Goal: Transaction & Acquisition: Purchase product/service

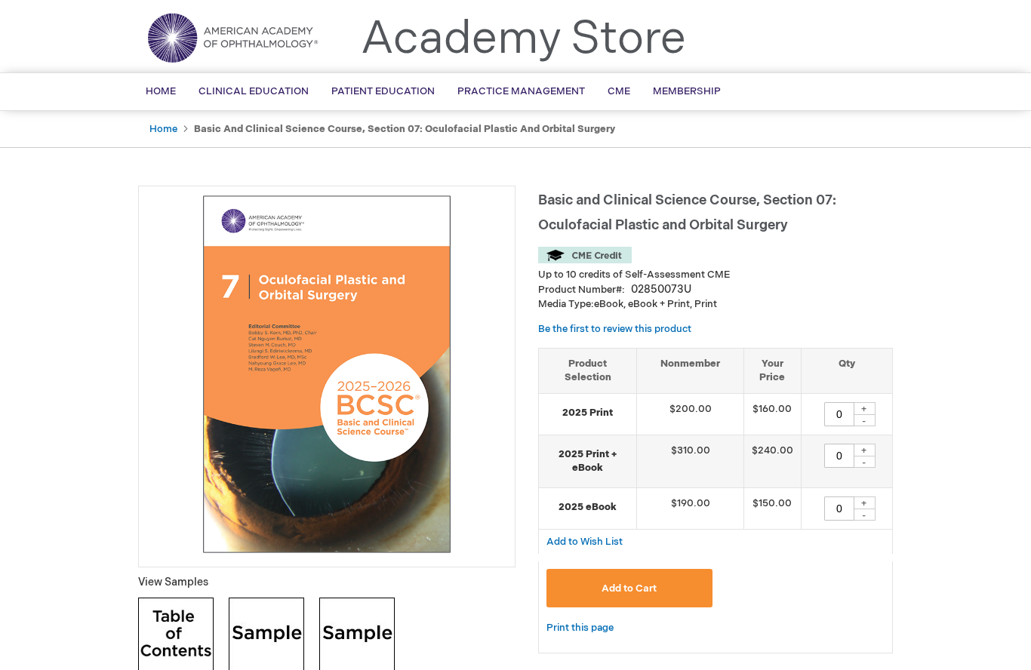
scroll to position [27, 0]
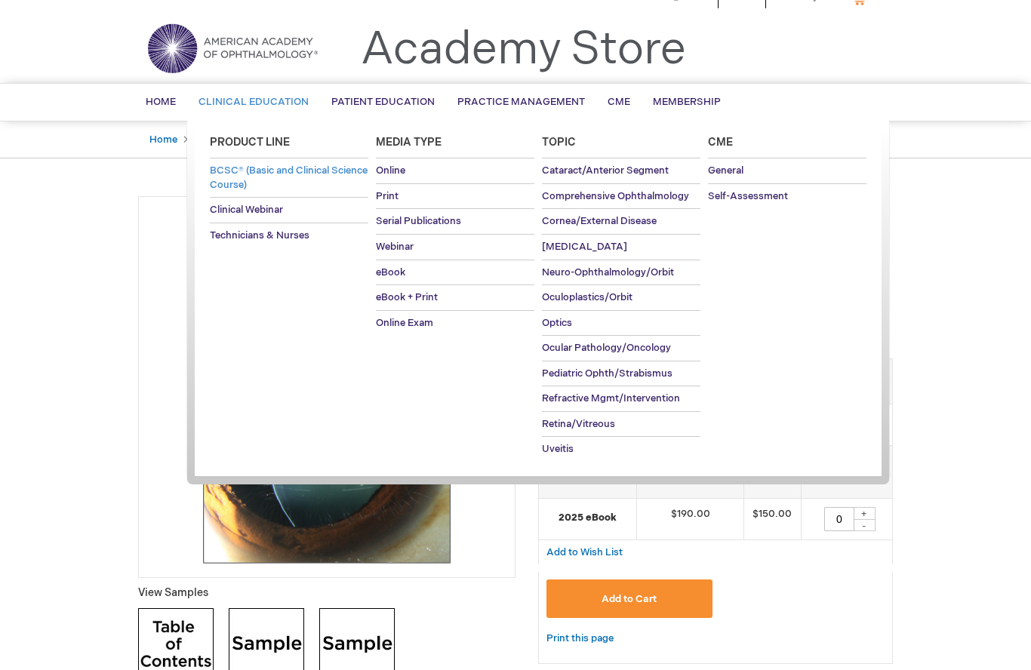
click at [223, 180] on span "BCSC® (Basic and Clinical Science Course)" at bounding box center [289, 177] width 158 height 26
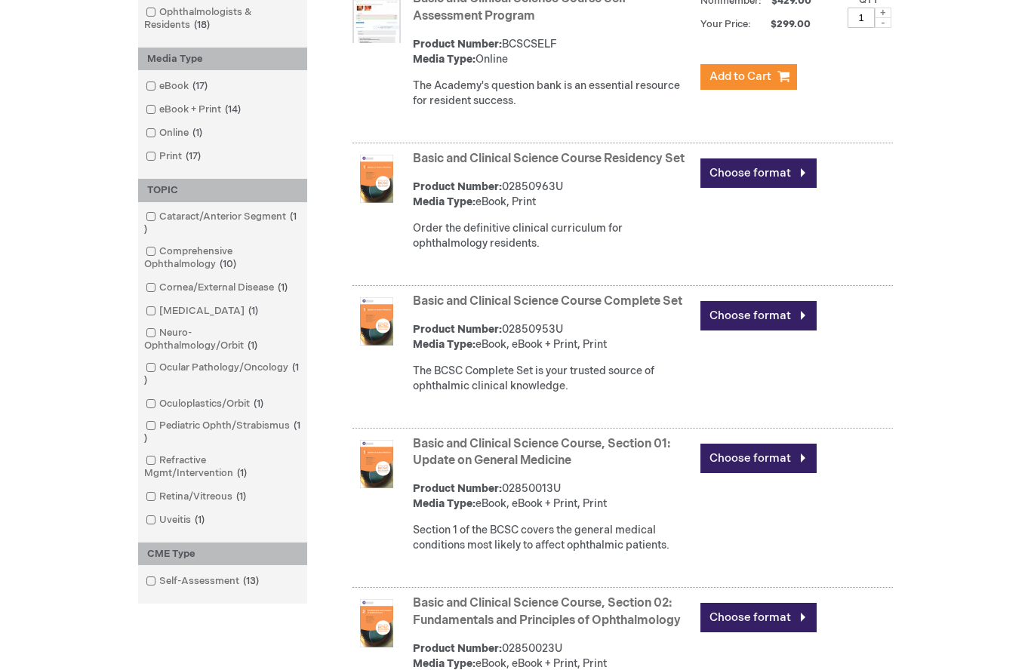
scroll to position [356, 0]
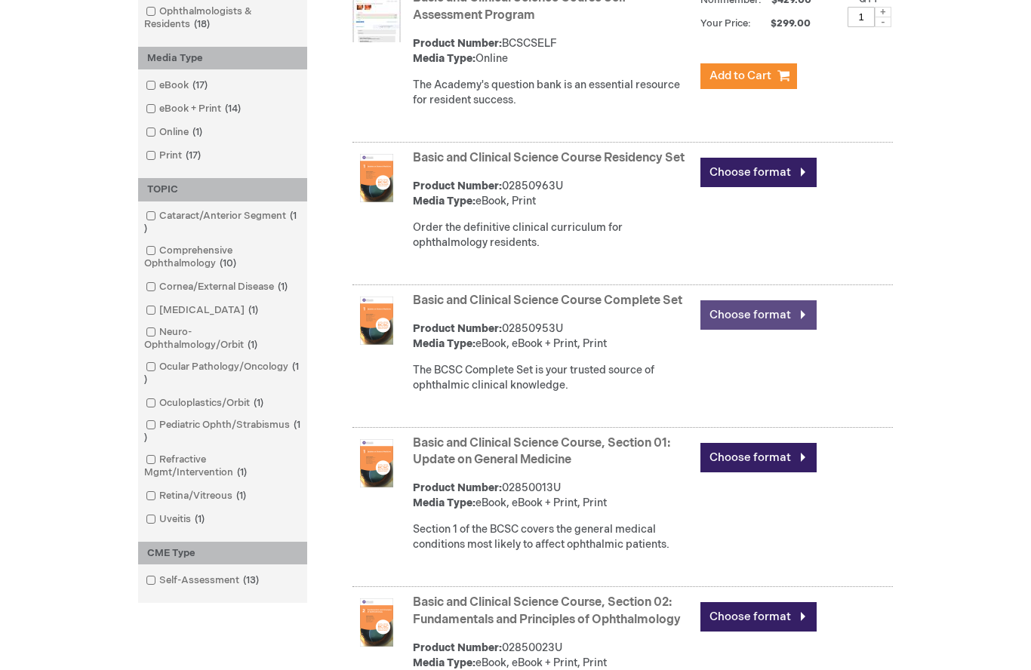
click at [798, 330] on link "Choose format" at bounding box center [758, 314] width 116 height 29
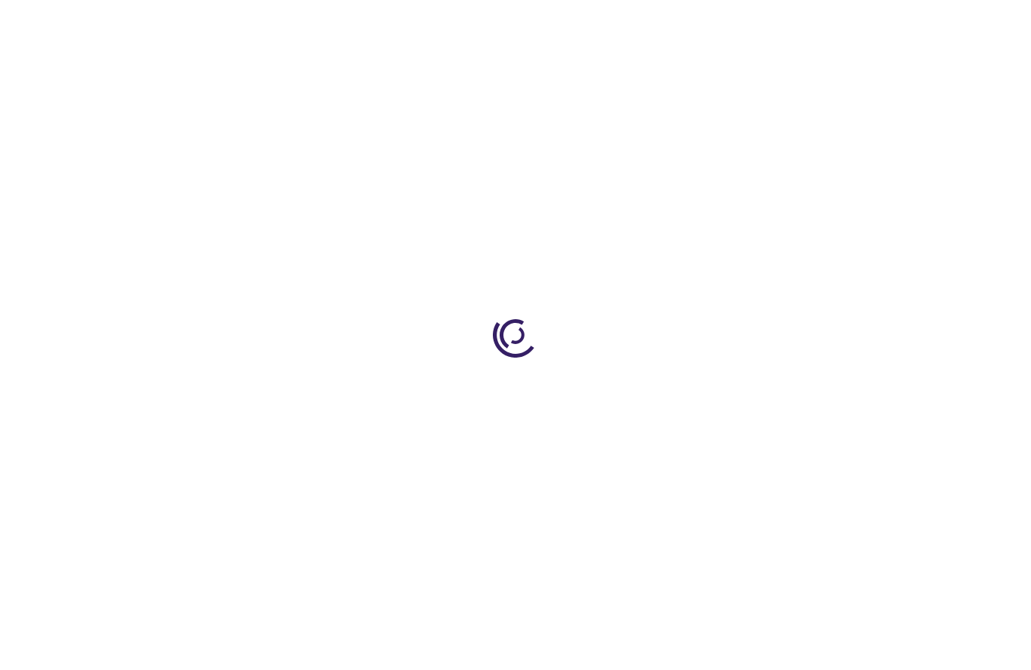
type input "0"
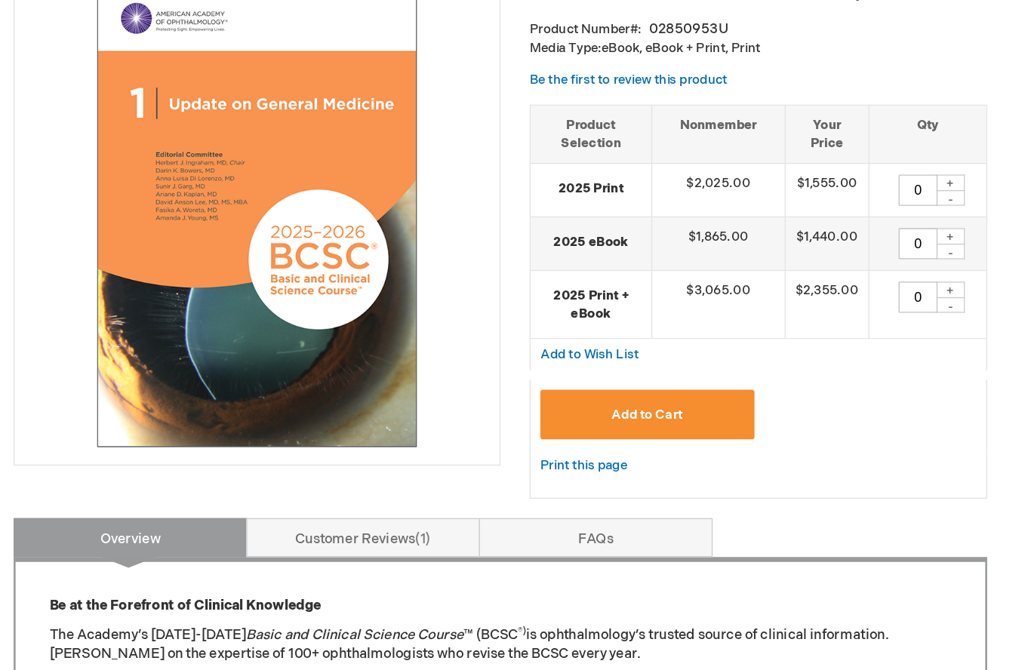
scroll to position [229, 0]
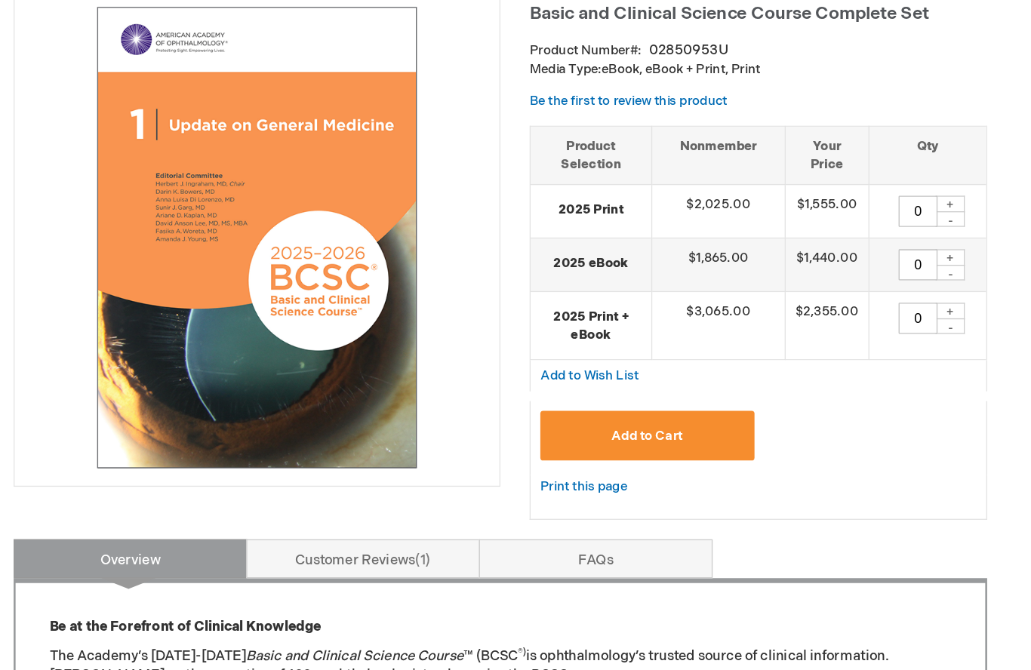
click at [853, 199] on div "+" at bounding box center [864, 199] width 23 height 13
click at [853, 214] on div "-" at bounding box center [864, 211] width 23 height 12
type input "0"
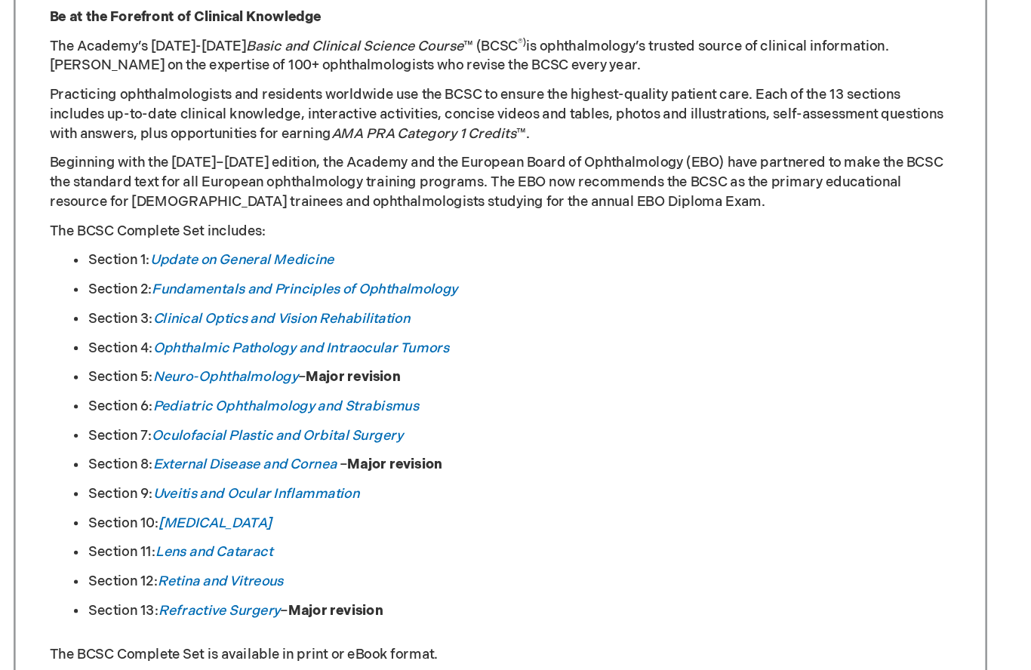
scroll to position [603, 0]
click at [250, 566] on em "Refractive Surgery" at bounding box center [297, 572] width 94 height 13
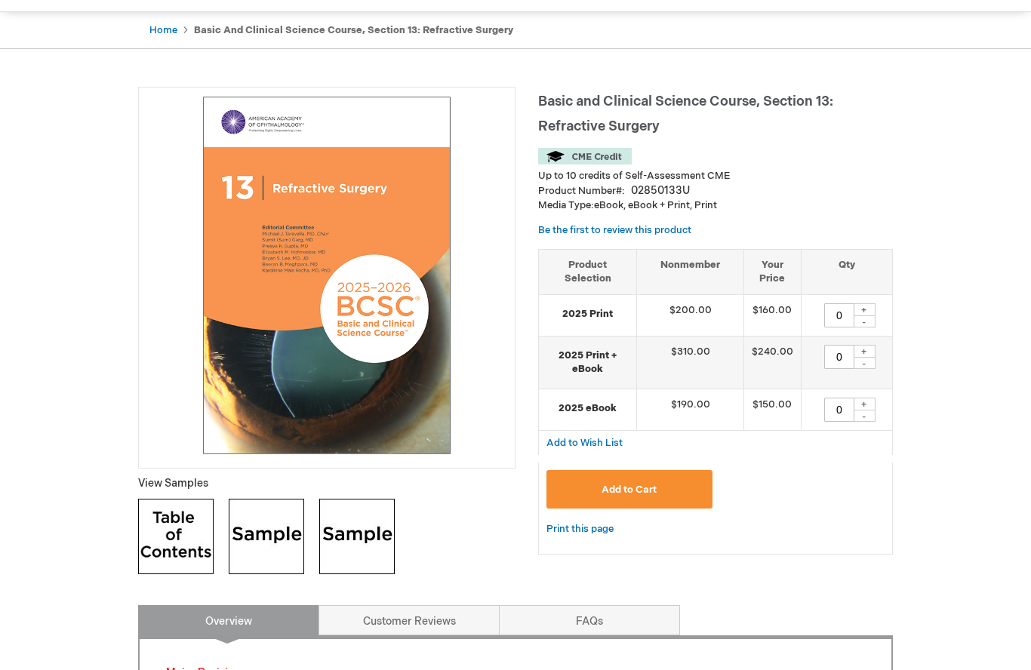
scroll to position [102, 0]
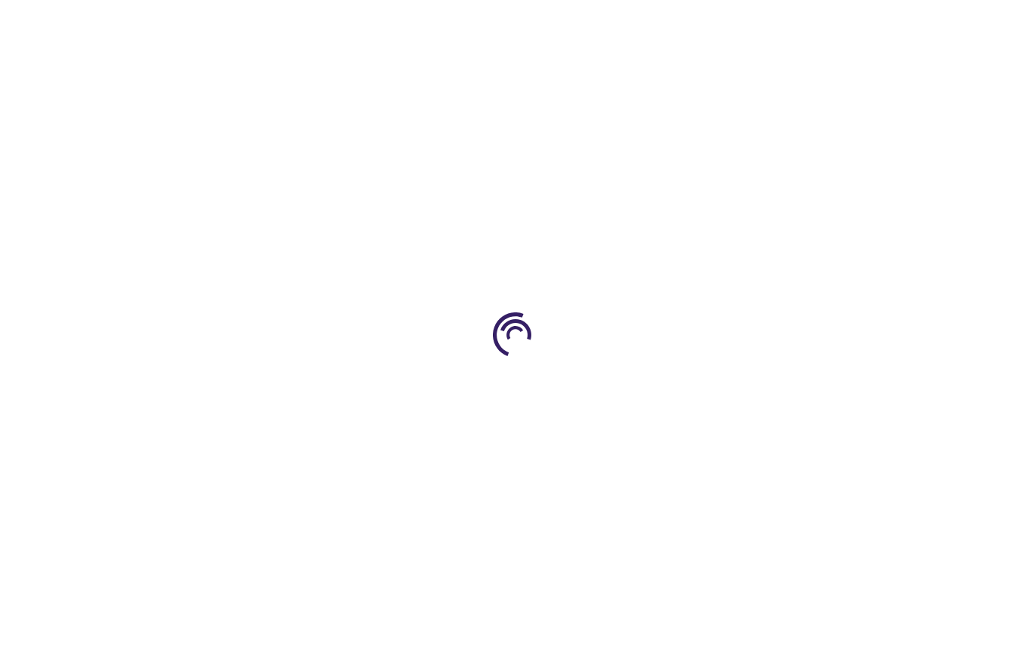
type input "0"
